Goal: Use online tool/utility: Utilize a website feature to perform a specific function

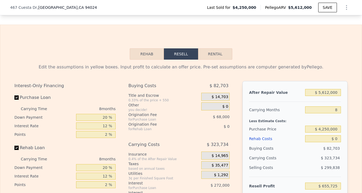
scroll to position [845, 0]
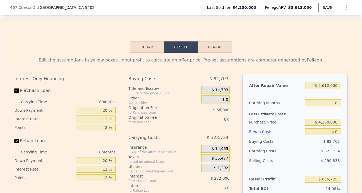
drag, startPoint x: 337, startPoint y: 79, endPoint x: 316, endPoint y: 79, distance: 21.6
click at [316, 82] on input "$ 5,612,000" at bounding box center [323, 85] width 36 height 7
type input "$ 8"
type input "-$ 4,642,014"
type input "$ 84"
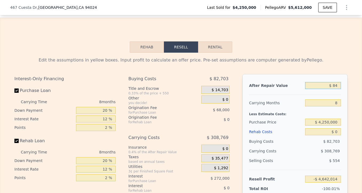
type input "-$ 4,641,942"
type input "$ 840"
type input "-$ 4,641,229"
type input "$ 8,400"
type input "-$ 4,634,092"
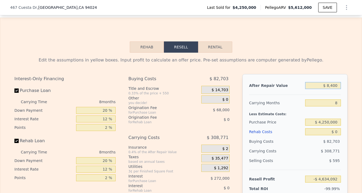
type input "$ 84,000"
type input "-$ 4,562,726"
type input "$ 840,000"
type input "-$ 3,849,059"
type input "$ 8,400,000"
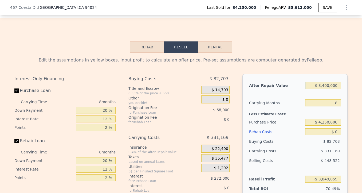
type input "$ 3,287,606"
type input "$ 8,400,000"
drag, startPoint x: 337, startPoint y: 96, endPoint x: 328, endPoint y: 96, distance: 9.3
click at [328, 99] on input "8" at bounding box center [323, 102] width 36 height 7
type input "2"
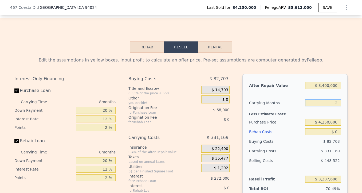
type input "$ 3,535,983"
type input "24"
type input "$ 2,625,268"
type input "24"
drag, startPoint x: 339, startPoint y: 116, endPoint x: 320, endPoint y: 116, distance: 18.4
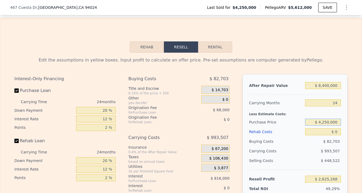
click at [320, 119] on input "$ 4,250,000" at bounding box center [323, 122] width 36 height 7
type input "$ 3,500,000"
type input "$ 3,533,766"
type input "$ 5,612,000"
type input "8"
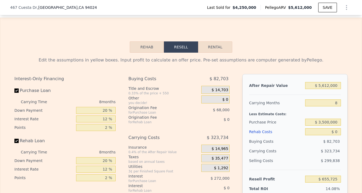
type input "$ 1,468,223"
drag, startPoint x: 338, startPoint y: 79, endPoint x: 291, endPoint y: 79, distance: 47.3
click at [291, 81] on div "After Repair Value $ 5,612,000" at bounding box center [295, 86] width 92 height 10
type input "$ 8"
type input "-$ 4,642,014"
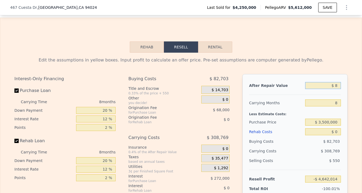
type input "$ 85"
type input "-$ 4,641,941"
type input "$ 850"
type input "-$ 4,641,219"
type input "$ 8,500"
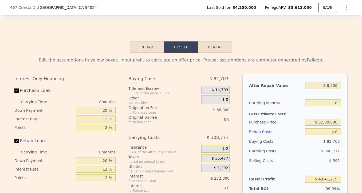
type input "-$ 4,633,999"
type input "$ 85,000"
type input "-$ 4,561,782"
type input "$ 850,000"
type input "-$ 3,839,620"
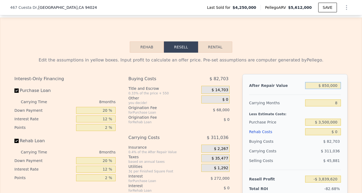
type input "$ 8,500,000"
type input "$ 3,382,006"
type input "$ 8,500,000"
drag, startPoint x: 338, startPoint y: 96, endPoint x: 334, endPoint y: 96, distance: 4.3
click at [334, 99] on input "8" at bounding box center [323, 102] width 36 height 7
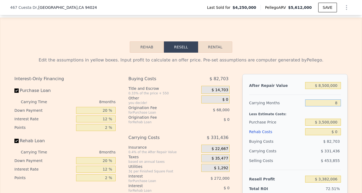
type input "2"
type input "$ 3,630,583"
type input "24"
type input "$ 2,719,135"
type input "24"
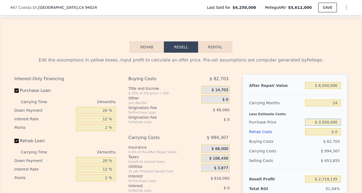
drag, startPoint x: 338, startPoint y: 116, endPoint x: 309, endPoint y: 115, distance: 28.8
click at [309, 119] on input "$ 3,500,000" at bounding box center [323, 122] width 36 height 7
type input "$ 3,575,000"
type input "$ 3,536,783"
drag, startPoint x: 339, startPoint y: 125, endPoint x: 332, endPoint y: 125, distance: 7.0
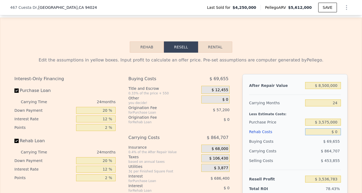
click at [332, 128] on input "$ 0" at bounding box center [323, 131] width 36 height 7
type input "$ 2"
type input "$ 3,536,781"
type input "$ 20"
type input "$ 3,536,763"
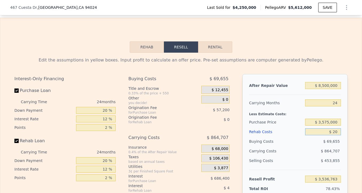
type input "$ 200"
type input "$ 3,536,532"
type input "$ 2,000"
type input "$ 3,534,367"
type input "$ 20,000"
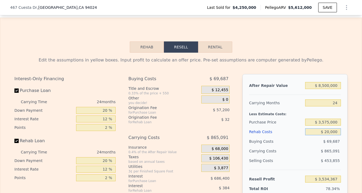
type input "$ 3,512,623"
type input "$ 200,000"
type input "$ 3,295,183"
type input "$ 2,000,000"
type input "$ 1,120,783"
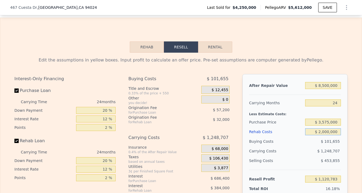
type input "$ 2,000,000"
drag, startPoint x: 108, startPoint y: 103, endPoint x: 99, endPoint y: 103, distance: 8.3
click at [99, 107] on input "20 %" at bounding box center [96, 110] width 40 height 7
type input "1 %"
type input "$ 944,166"
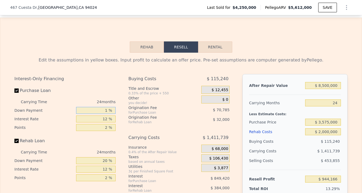
type input "10 %"
type input "$ 1,027,833"
type input "10 %"
drag, startPoint x: 106, startPoint y: 112, endPoint x: 99, endPoint y: 112, distance: 7.2
click at [99, 115] on input "12 %" at bounding box center [96, 118] width 40 height 7
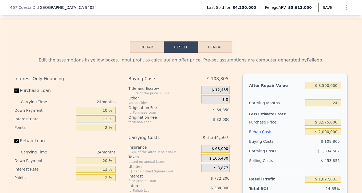
drag, startPoint x: 109, startPoint y: 113, endPoint x: 101, endPoint y: 113, distance: 7.7
click at [101, 115] on input "12 %" at bounding box center [96, 118] width 40 height 7
type input "1 %"
type input "$ 1,735,689"
type input "10 %"
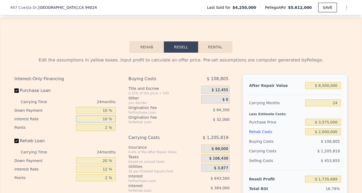
type input "$ 1,156,521"
type input "10 %"
drag, startPoint x: 109, startPoint y: 121, endPoint x: 102, endPoint y: 121, distance: 6.7
click at [102, 124] on input "2 %" at bounding box center [96, 127] width 40 height 7
type input "1 %"
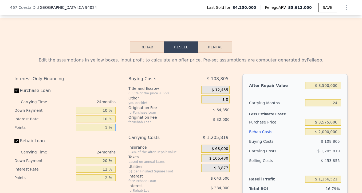
type input "$ 1,188,696"
type input "1 %"
drag, startPoint x: 109, startPoint y: 157, endPoint x: 90, endPoint y: 154, distance: 19.7
click at [90, 157] on input "20 %" at bounding box center [96, 160] width 40 height 7
type input "0 %"
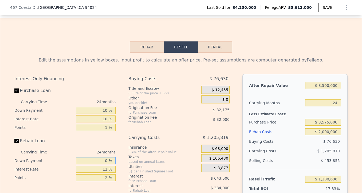
type input "$ 1,084,696"
type input "0 %"
drag, startPoint x: 109, startPoint y: 164, endPoint x: 95, endPoint y: 164, distance: 14.1
click at [95, 166] on input "12 %" at bounding box center [96, 169] width 40 height 7
type input "1 %"
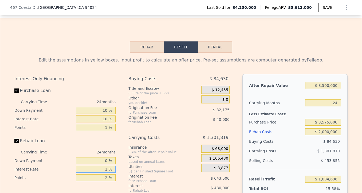
type input "$ 1,524,688"
type input "10 %"
type input "$ 1,164,688"
type input "10 %"
drag, startPoint x: 108, startPoint y: 171, endPoint x: 100, endPoint y: 171, distance: 8.5
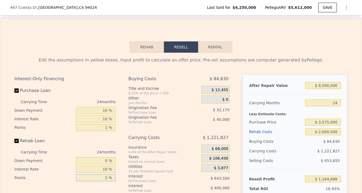
click at [100, 174] on input "2 %" at bounding box center [96, 177] width 40 height 7
type input "0 %"
type input "$ 1,204,688"
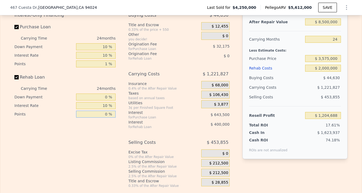
scroll to position [919, 0]
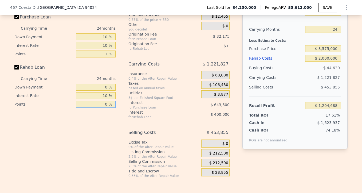
type input "0 %"
click at [225, 151] on span "$ 212,500" at bounding box center [218, 153] width 19 height 5
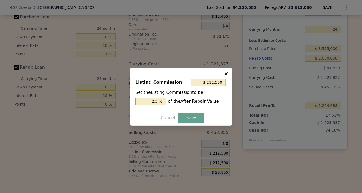
drag, startPoint x: 160, startPoint y: 102, endPoint x: 145, endPoint y: 102, distance: 14.7
click at [145, 102] on input "2.5 %" at bounding box center [150, 101] width 30 height 7
type input "$ 85,000"
type input "1.0 %"
click at [187, 117] on button "Save" at bounding box center [191, 117] width 26 height 11
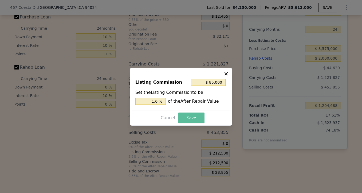
type input "$ 1,332,188"
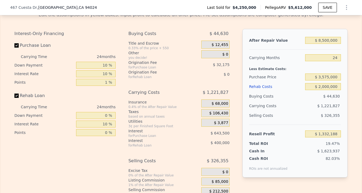
scroll to position [892, 0]
